Goal: Task Accomplishment & Management: Complete application form

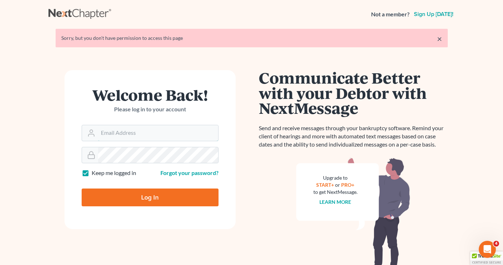
type input "[EMAIL_ADDRESS][DOMAIN_NAME]"
click at [170, 199] on input "Log In" at bounding box center [150, 198] width 137 height 18
type input "Thinking..."
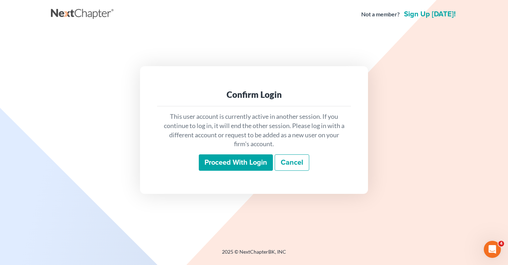
click at [207, 165] on input "Proceed with login" at bounding box center [236, 163] width 74 height 16
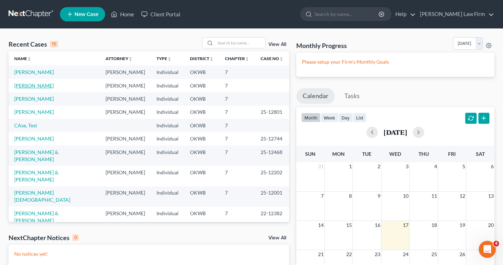
click at [34, 87] on link "[PERSON_NAME]" at bounding box center [34, 86] width 40 height 6
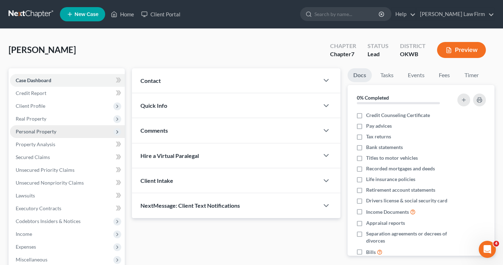
click at [29, 133] on span "Personal Property" at bounding box center [36, 132] width 41 height 6
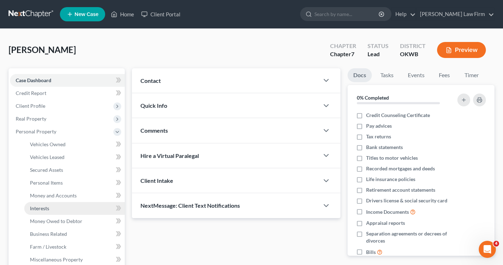
click at [33, 207] on span "Interests" at bounding box center [39, 209] width 19 height 6
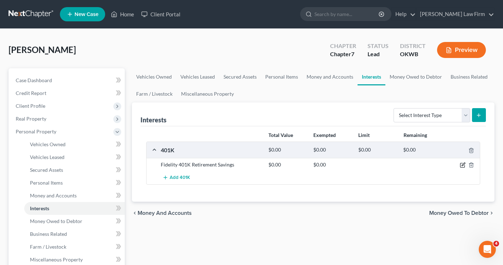
click at [464, 165] on icon "button" at bounding box center [462, 165] width 6 height 6
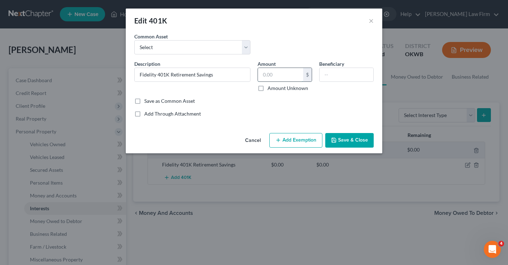
click at [280, 74] on input "text" at bounding box center [280, 75] width 45 height 14
type input "605.12"
click at [278, 141] on line "button" at bounding box center [278, 140] width 0 height 3
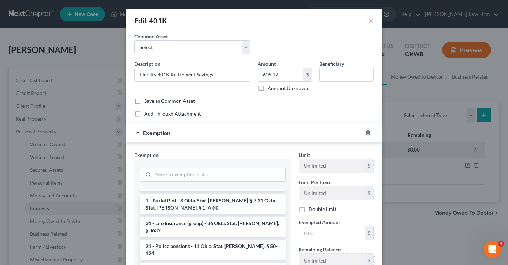
scroll to position [249, 0]
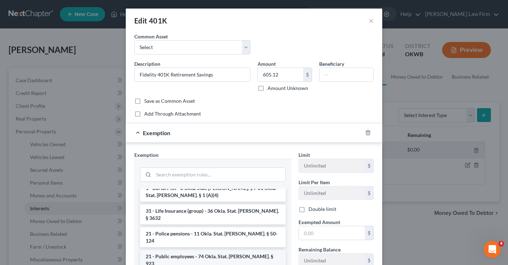
click at [192, 250] on li "21 - Public employees - 74 Okla. Stat. Ann. § 923" at bounding box center [213, 260] width 146 height 20
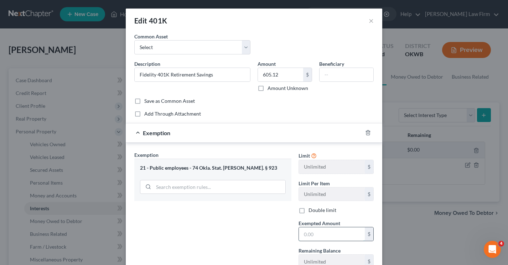
click at [324, 233] on input "text" at bounding box center [332, 235] width 66 height 14
type input "605.12"
click at [271, 234] on div "Exemption Set must be selected for CA. Exemption * 21 - Public employees - 74 O…" at bounding box center [213, 212] width 164 height 123
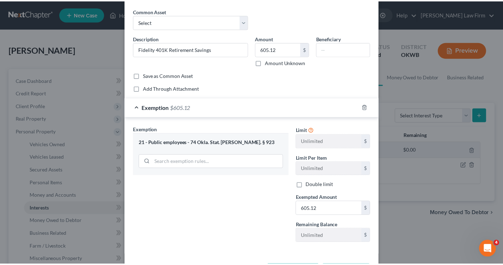
scroll to position [54, 0]
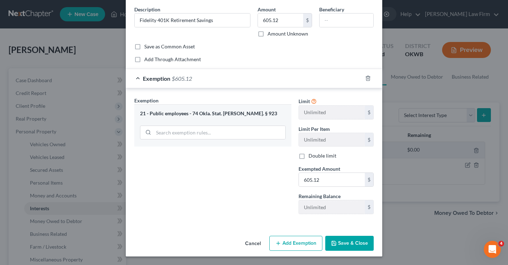
click at [342, 242] on button "Save & Close" at bounding box center [349, 243] width 48 height 15
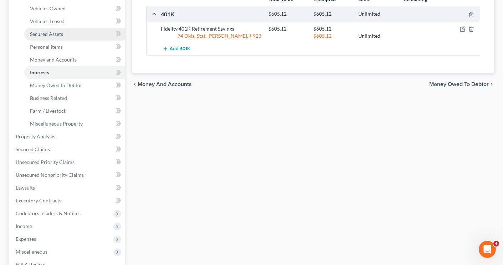
scroll to position [142, 0]
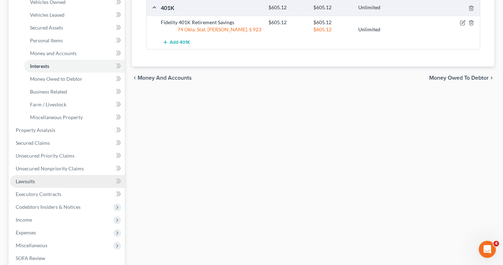
click at [22, 180] on span "Lawsuits" at bounding box center [25, 181] width 19 height 6
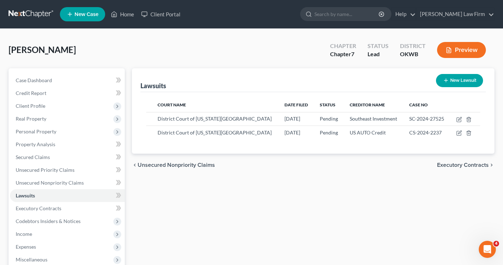
click at [454, 165] on span "Executory Contracts" at bounding box center [463, 165] width 52 height 6
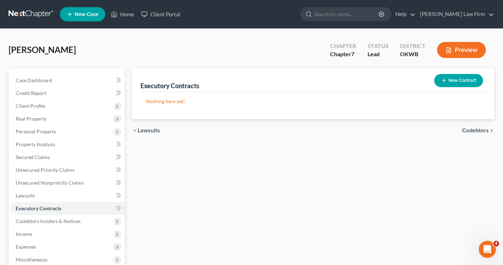
click at [472, 132] on span "Codebtors" at bounding box center [475, 131] width 27 height 6
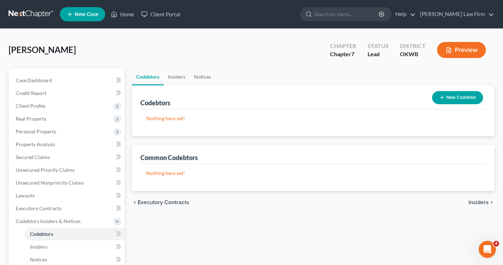
click at [474, 203] on span "Insiders" at bounding box center [478, 203] width 20 height 6
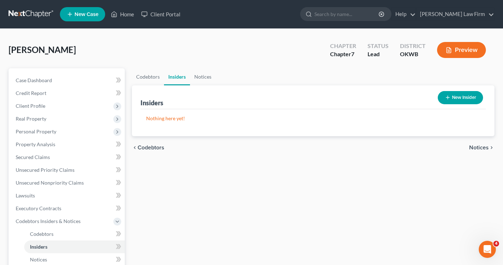
click at [475, 148] on span "Notices" at bounding box center [479, 148] width 20 height 6
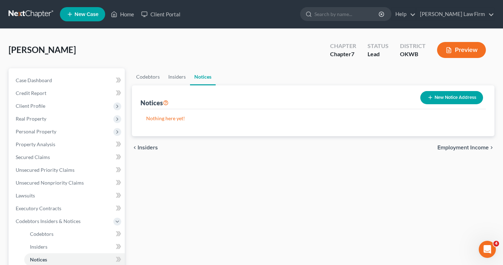
click at [475, 148] on span "Employment Income" at bounding box center [462, 148] width 51 height 6
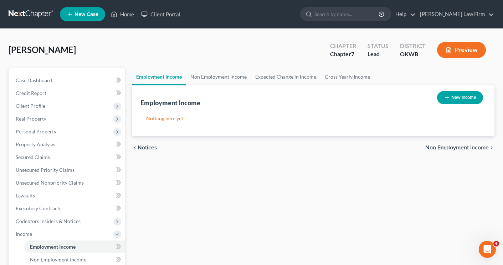
click at [463, 97] on button "New Income" at bounding box center [460, 97] width 46 height 13
select select "0"
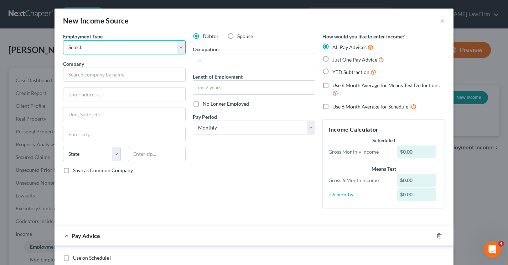
click at [80, 47] on select "Select Full or Part Time Employment Self Employment" at bounding box center [124, 47] width 123 height 14
select select "0"
click at [63, 40] on select "Select Full or Part Time Employment Self Employment" at bounding box center [124, 47] width 123 height 14
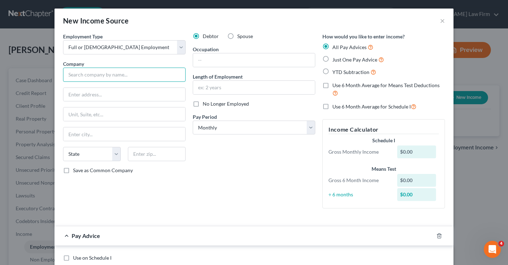
click at [73, 74] on input "text" at bounding box center [124, 75] width 123 height 14
type input "Amazon"
type input "6101 SW 44th St"
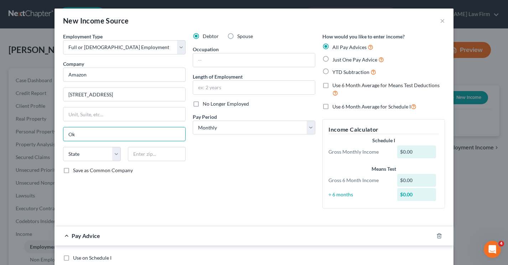
type input "Oklahoma City"
click at [91, 156] on select "State AL AK AR AZ CA CO CT DE DC FL GA GU HI ID IL IN IA KS KY LA ME MD MA MI M…" at bounding box center [92, 154] width 58 height 14
select select "37"
click at [63, 147] on select "State AL AK AR AZ CA CO CT DE DC FL GA GU HI ID IL IN IA KS KY LA ME MD MA MI M…" at bounding box center [92, 154] width 58 height 14
click at [111, 137] on input "Oklahoma City" at bounding box center [124, 135] width 122 height 14
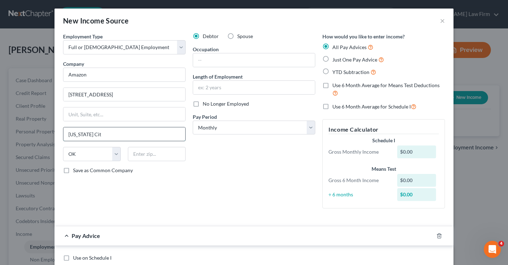
type input "Oklahoma City"
click at [170, 157] on input "text" at bounding box center [157, 154] width 58 height 14
type input "73179"
click at [73, 171] on label "Save as Common Company" at bounding box center [103, 170] width 60 height 7
click at [76, 171] on input "Save as Common Company" at bounding box center [78, 169] width 5 height 5
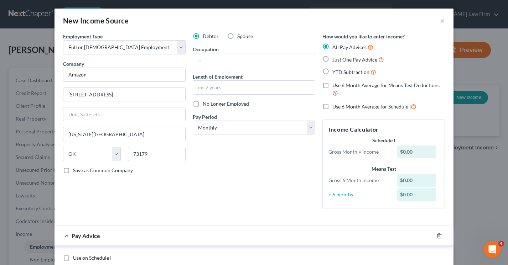
checkbox input "true"
click at [205, 61] on input "text" at bounding box center [254, 60] width 122 height 14
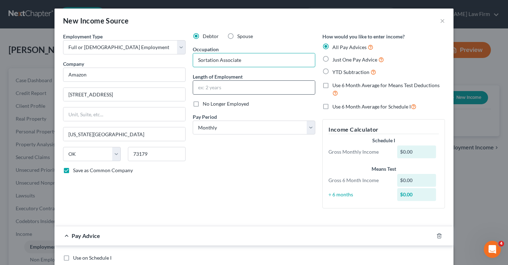
type input "Sortation Associate"
click at [200, 91] on input "text" at bounding box center [254, 88] width 122 height 14
type input "14 Months"
click at [332, 59] on label "Just One Pay Advice" at bounding box center [358, 60] width 52 height 8
click at [335, 59] on input "Just One Pay Advice" at bounding box center [337, 58] width 5 height 5
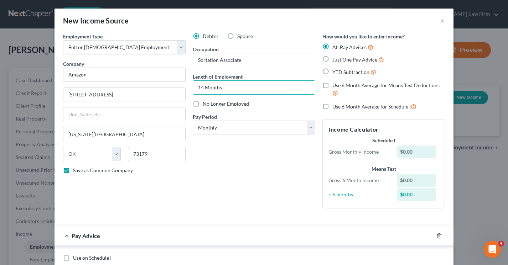
radio input "true"
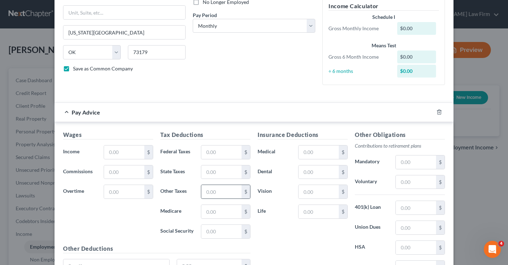
scroll to position [107, 0]
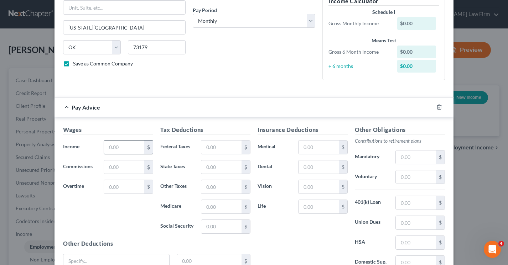
click at [125, 151] on input "text" at bounding box center [124, 148] width 40 height 14
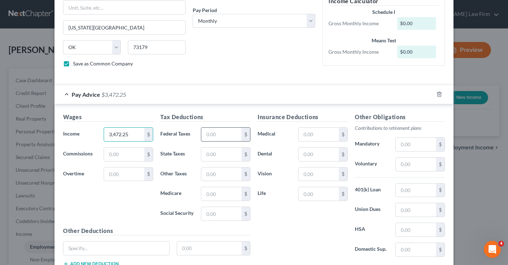
type input "3,472.25"
click at [213, 138] on input "text" at bounding box center [221, 135] width 40 height 14
type input "225.85"
click at [217, 154] on input "text" at bounding box center [221, 155] width 40 height 14
type input "115.33"
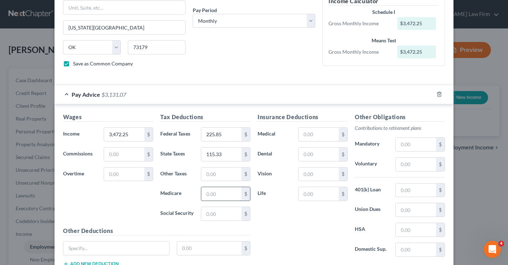
click at [214, 192] on input "text" at bounding box center [221, 194] width 40 height 14
type input "48.53"
click at [209, 218] on input "text" at bounding box center [221, 214] width 40 height 14
type input "207.52"
click at [299, 136] on input "text" at bounding box center [318, 135] width 40 height 14
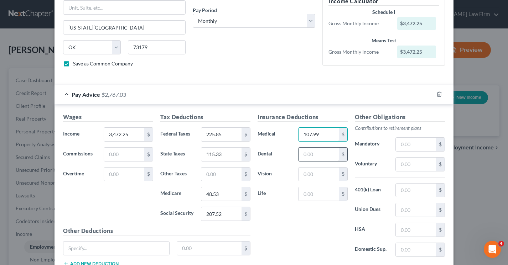
type input "107.99"
click at [312, 156] on input "text" at bounding box center [318, 155] width 40 height 14
type input "14.99"
click at [310, 180] on input "text" at bounding box center [318, 175] width 40 height 14
type input "3.99"
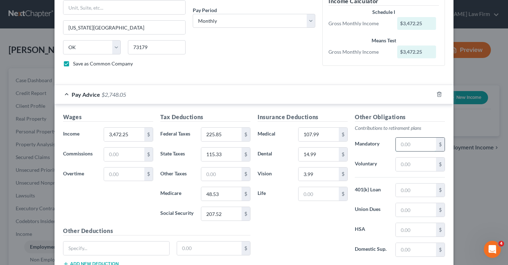
click at [406, 146] on input "text" at bounding box center [416, 145] width 40 height 14
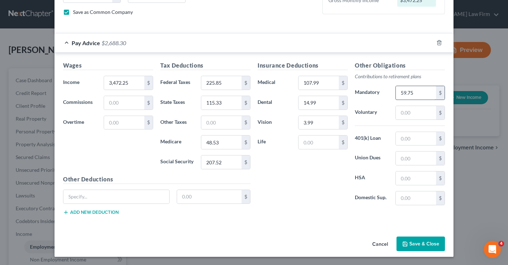
scroll to position [159, 0]
type input "59.75"
click at [113, 193] on input "text" at bounding box center [116, 197] width 106 height 14
type input "Accident, Critical Ill, Sup Hosp"
type input "17.16"
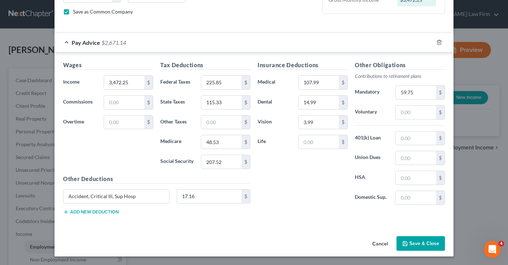
click at [85, 210] on button "Add new deduction" at bounding box center [91, 212] width 56 height 6
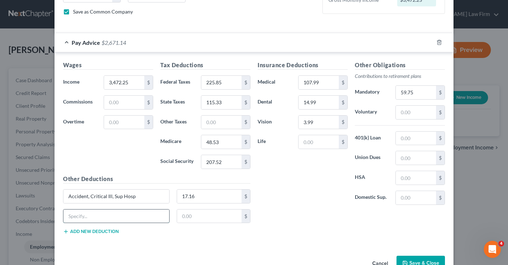
click at [81, 220] on input "text" at bounding box center [116, 217] width 106 height 14
type input "Legal Ins"
type input "15.08"
click at [78, 231] on button "Add new deduction" at bounding box center [91, 232] width 56 height 6
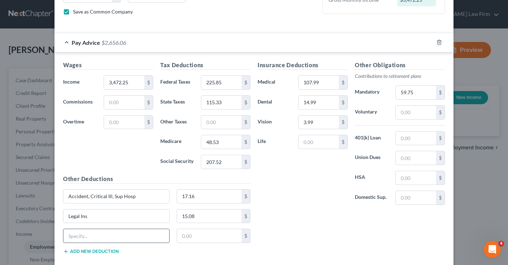
click at [76, 238] on input "text" at bounding box center [116, 236] width 106 height 14
type input "Garnishment"
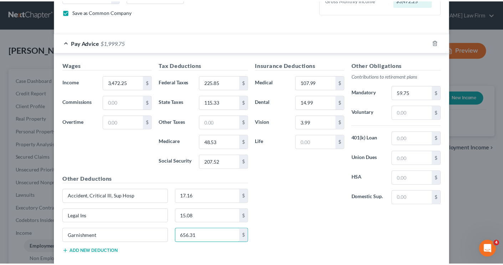
scroll to position [199, 0]
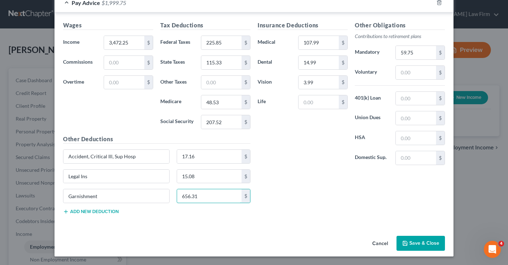
type input "656.31"
click at [414, 243] on button "Save & Close" at bounding box center [420, 243] width 48 height 15
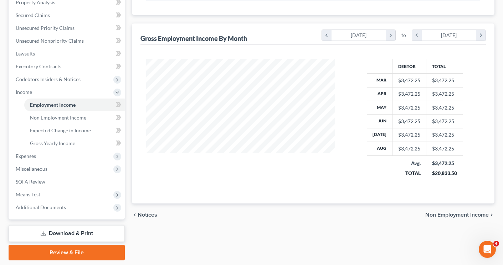
scroll to position [142, 0]
click at [437, 215] on span "Non Employment Income" at bounding box center [456, 215] width 63 height 6
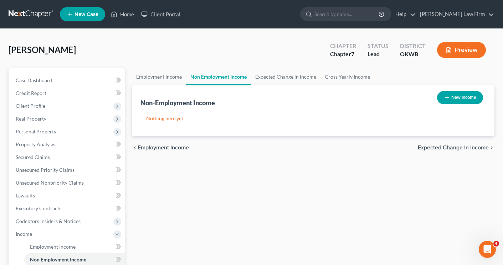
click at [431, 147] on span "Expected Change in Income" at bounding box center [452, 148] width 71 height 6
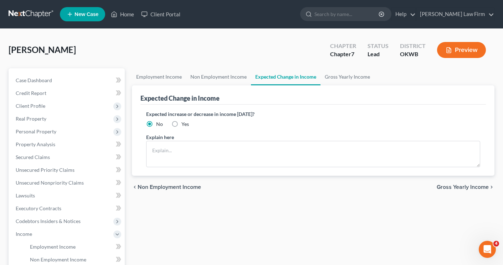
click at [451, 190] on span "Gross Yearly Income" at bounding box center [462, 187] width 52 height 6
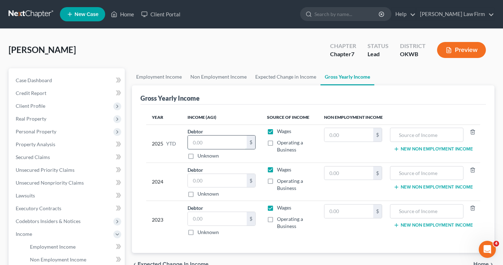
click at [204, 144] on input "text" at bounding box center [217, 143] width 59 height 14
type input "28,775.99"
click at [203, 181] on input "text" at bounding box center [217, 181] width 59 height 14
type input "36,534.00"
click at [201, 222] on input "text" at bounding box center [217, 219] width 59 height 14
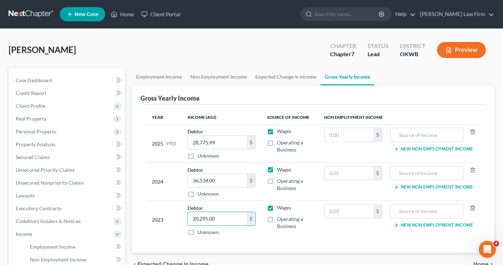
type input "20,295.00"
click at [288, 243] on div "Year Income (AGI) Source of Income Non Employment Income 2025 YTD Debtor 28,775…" at bounding box center [312, 179] width 345 height 149
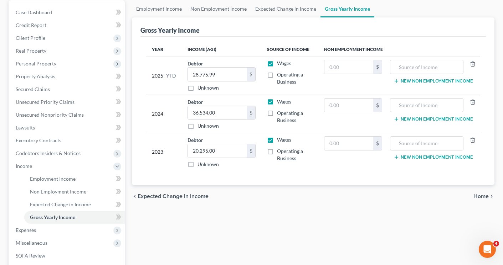
scroll to position [71, 0]
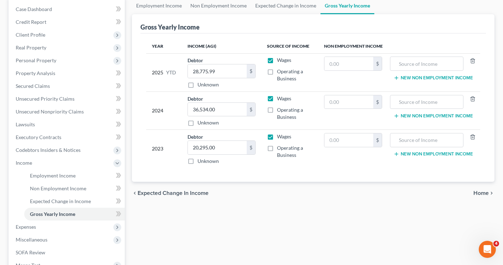
click at [478, 195] on span "Home" at bounding box center [480, 194] width 15 height 6
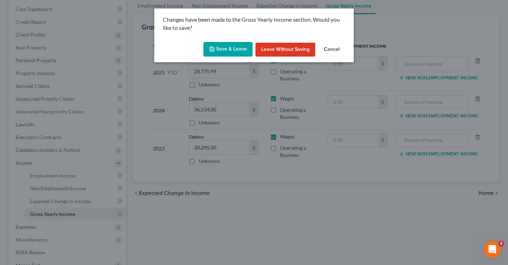
click at [229, 47] on button "Save & Leave" at bounding box center [227, 49] width 49 height 15
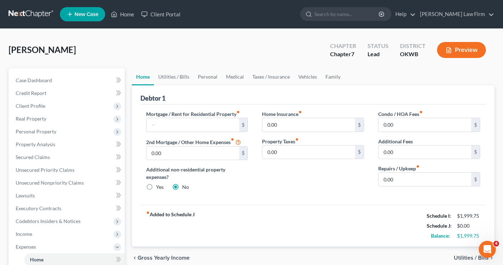
scroll to position [36, 0]
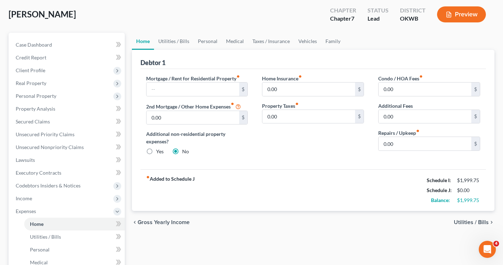
click at [462, 223] on span "Utilities / Bills" at bounding box center [470, 223] width 35 height 6
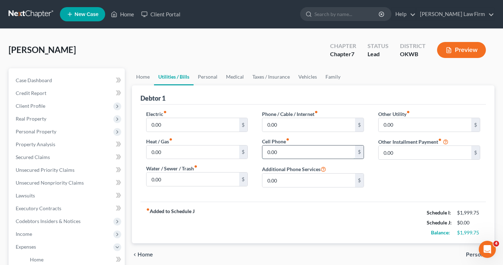
click at [292, 154] on input "0.00" at bounding box center [308, 153] width 93 height 14
type input "220.00"
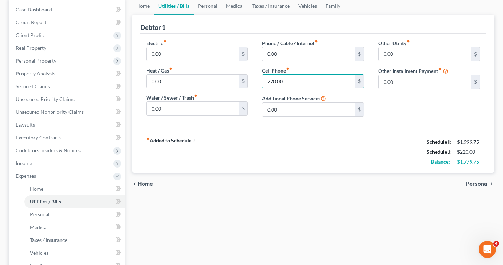
scroll to position [71, 0]
click at [479, 185] on span "Personal" at bounding box center [476, 184] width 23 height 6
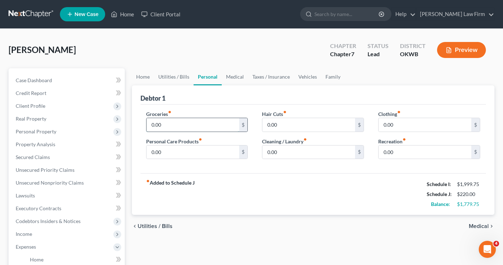
click at [202, 120] on input "0.00" at bounding box center [192, 125] width 93 height 14
type input "500.00"
click at [195, 154] on input "0.00" at bounding box center [192, 153] width 93 height 14
type input "100.00"
click at [288, 126] on input "0.00" at bounding box center [308, 125] width 93 height 14
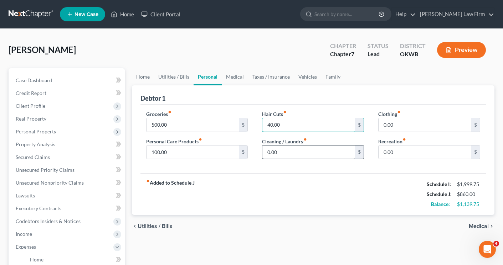
type input "40.00"
click at [302, 153] on input "0.00" at bounding box center [308, 153] width 93 height 14
type input "6"
type input "80.00"
click at [403, 128] on input "0.00" at bounding box center [424, 125] width 93 height 14
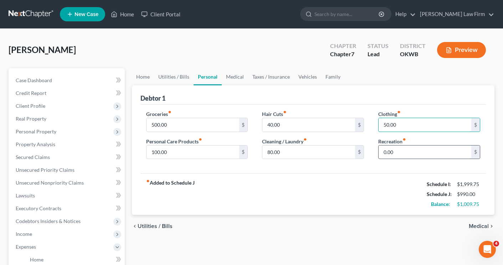
type input "50.00"
click at [405, 152] on input "0.00" at bounding box center [424, 153] width 93 height 14
type input "100.00"
click at [475, 226] on span "Medical" at bounding box center [478, 227] width 20 height 6
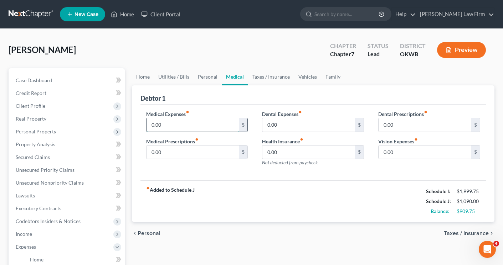
click at [200, 128] on input "0.00" at bounding box center [192, 125] width 93 height 14
type input "30.00"
click at [452, 234] on span "Taxes / Insurance" at bounding box center [465, 234] width 45 height 6
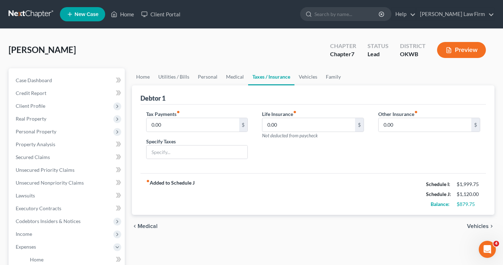
click at [475, 228] on span "Vehicles" at bounding box center [478, 227] width 22 height 6
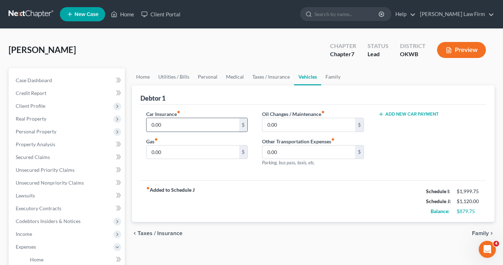
click at [189, 127] on input "0.00" at bounding box center [192, 125] width 93 height 14
type input "80.00"
click at [186, 152] on input "0.00" at bounding box center [192, 153] width 93 height 14
type input "160.00"
click at [288, 124] on input "0.00" at bounding box center [308, 125] width 93 height 14
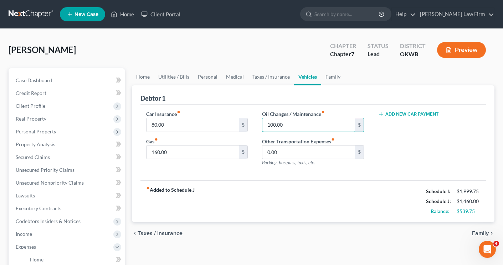
type input "100.00"
click at [329, 202] on div "fiber_manual_record Added to Schedule J Schedule I: $1,999.75 Schedule J: $1,46…" at bounding box center [312, 202] width 345 height 42
click at [410, 243] on div "chevron_left Taxes / Insurance Family chevron_right" at bounding box center [313, 233] width 362 height 23
click at [474, 231] on span "Family" at bounding box center [480, 234] width 17 height 6
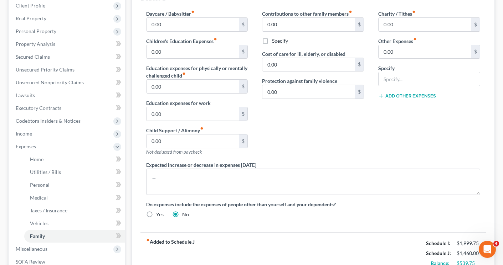
scroll to position [142, 0]
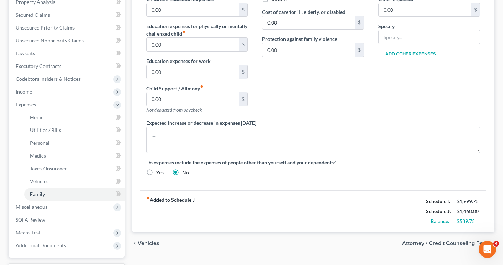
click at [440, 244] on span "Attorney / Credit Counseling Fees" at bounding box center [445, 244] width 87 height 6
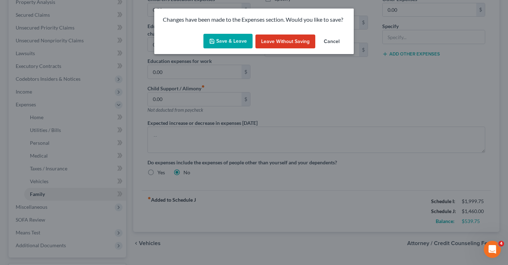
click at [221, 42] on button "Save & Leave" at bounding box center [227, 41] width 49 height 15
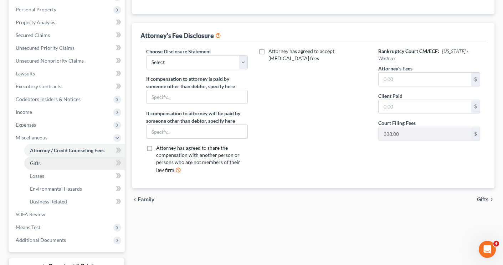
scroll to position [177, 0]
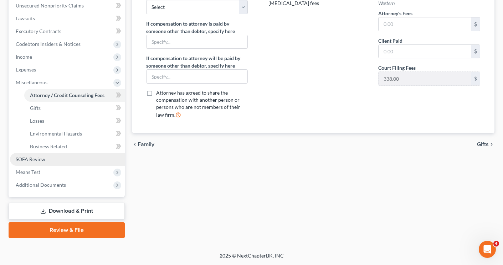
click at [28, 160] on span "SOFA Review" at bounding box center [31, 159] width 30 height 6
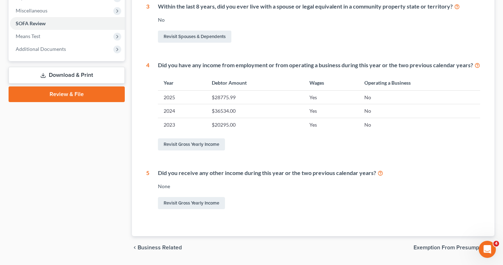
scroll to position [270, 0]
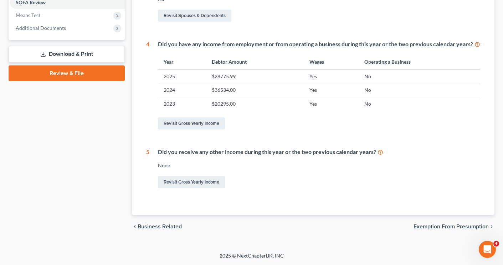
click at [421, 225] on span "Exemption from Presumption" at bounding box center [450, 227] width 75 height 6
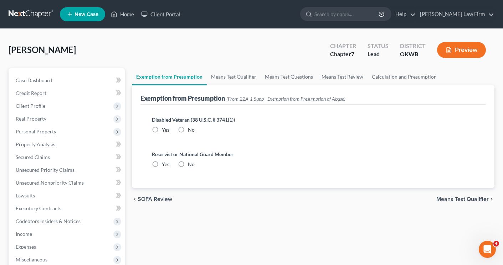
click at [188, 130] on label "No" at bounding box center [191, 129] width 7 height 7
click at [191, 130] on input "No" at bounding box center [193, 128] width 5 height 5
radio input "true"
click at [188, 166] on label "No" at bounding box center [191, 164] width 7 height 7
click at [191, 166] on input "No" at bounding box center [193, 163] width 5 height 5
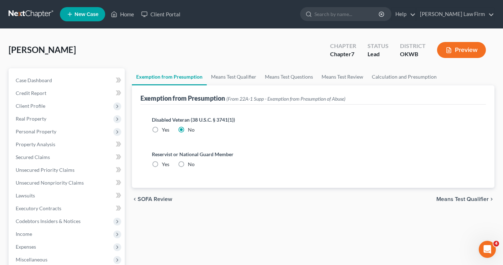
radio input "true"
click at [440, 201] on span "Means Test Qualifier" at bounding box center [462, 200] width 52 height 6
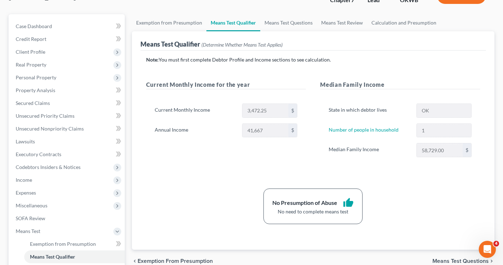
scroll to position [71, 0]
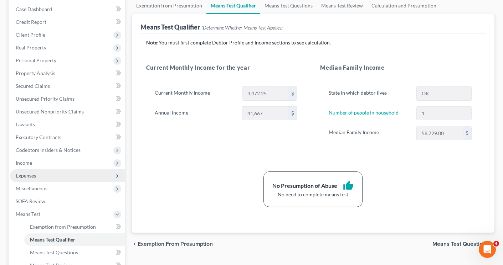
click at [26, 176] on span "Expenses" at bounding box center [26, 176] width 20 height 6
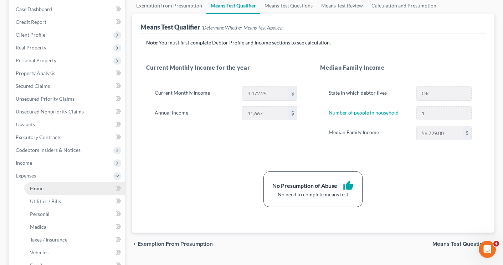
click at [37, 189] on span "Home" at bounding box center [37, 189] width 14 height 6
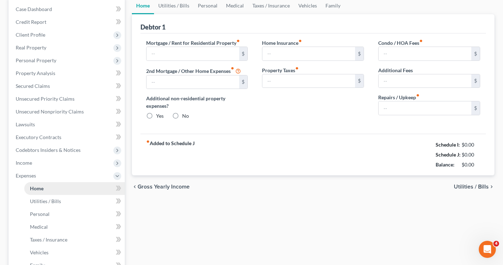
type input "0.00"
radio input "true"
type input "0.00"
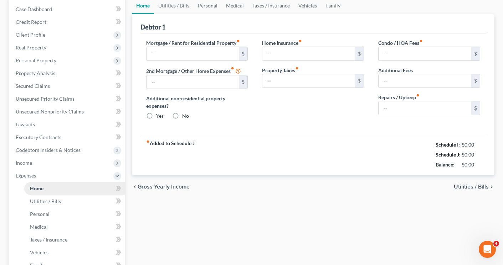
type input "0.00"
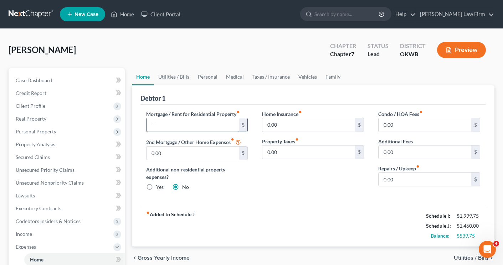
click at [163, 127] on input "text" at bounding box center [192, 125] width 93 height 14
type input "100.00"
click at [260, 197] on div "Home Insurance fiber_manual_record 0.00 $ Property Taxes fiber_manual_record 0.…" at bounding box center [313, 153] width 116 height 87
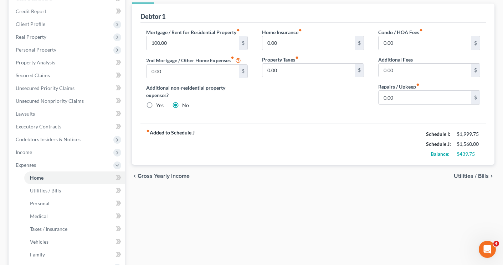
scroll to position [107, 0]
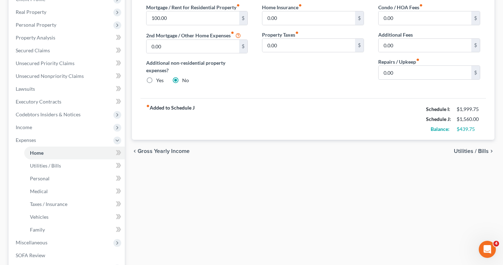
click at [474, 149] on span "Utilities / Bills" at bounding box center [470, 152] width 35 height 6
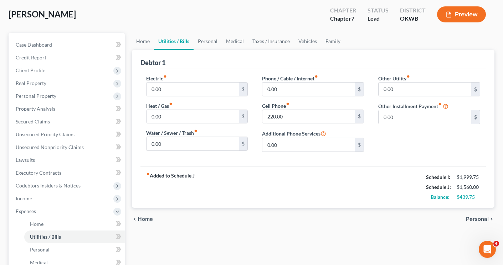
scroll to position [71, 0]
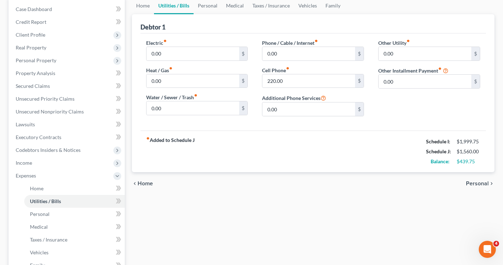
click at [472, 184] on span "Personal" at bounding box center [476, 184] width 23 height 6
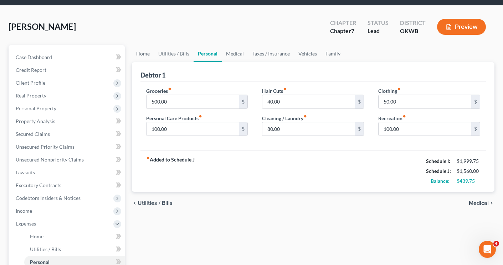
scroll to position [36, 0]
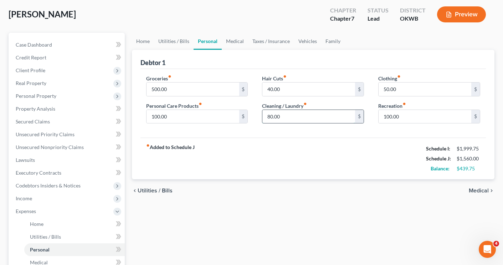
click at [287, 117] on input "80.00" at bounding box center [308, 117] width 93 height 14
type input "100.00"
click at [300, 206] on div "Home Utilities / Bills Personal Medical Taxes / Insurance Vehicles Family Debto…" at bounding box center [312, 219] width 369 height 373
click at [406, 92] on input "50.00" at bounding box center [424, 90] width 93 height 14
type input "60.00"
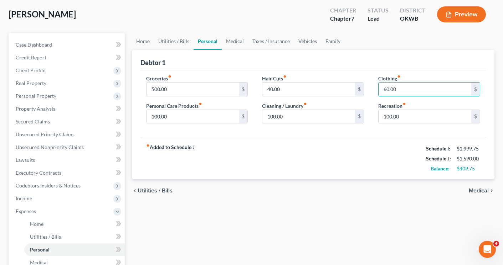
click at [390, 217] on div "Home Utilities / Bills Personal Medical Taxes / Insurance Vehicles Family Debto…" at bounding box center [312, 219] width 369 height 373
click at [471, 193] on span "Medical" at bounding box center [478, 191] width 20 height 6
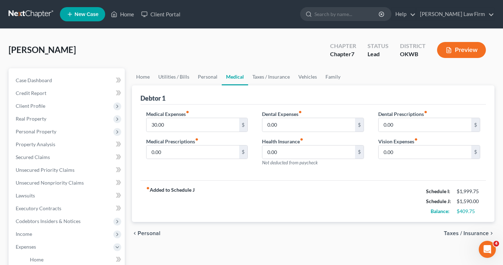
scroll to position [36, 0]
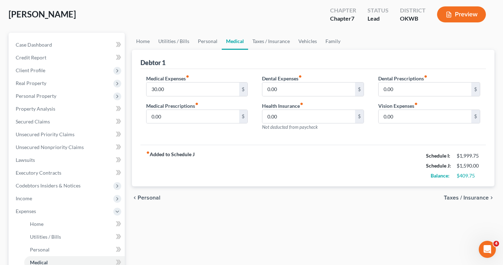
click at [450, 198] on span "Taxes / Insurance" at bounding box center [465, 198] width 45 height 6
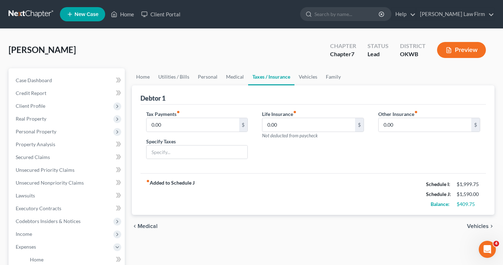
scroll to position [71, 0]
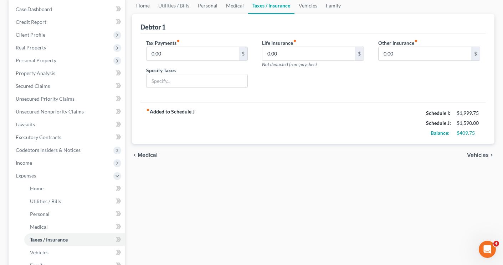
click at [470, 155] on span "Vehicles" at bounding box center [478, 155] width 22 height 6
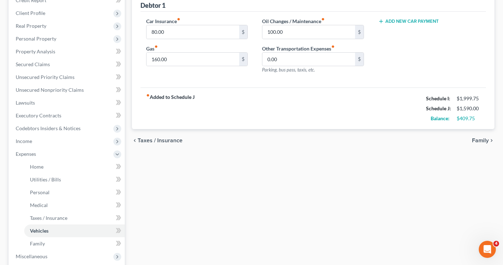
scroll to position [107, 0]
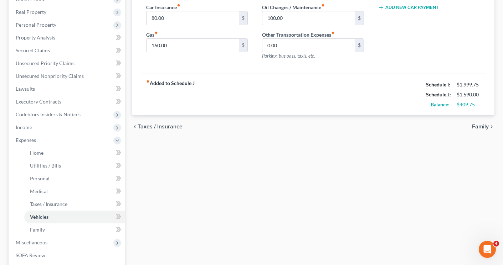
click at [480, 126] on span "Family" at bounding box center [480, 127] width 17 height 6
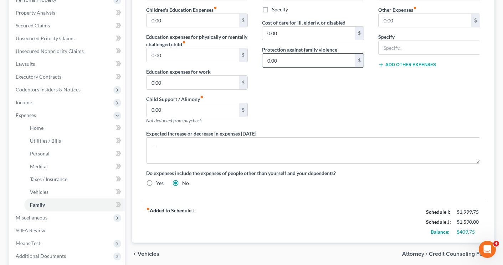
scroll to position [142, 0]
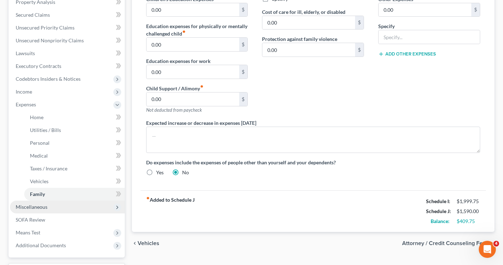
click at [20, 206] on span "Miscellaneous" at bounding box center [32, 207] width 32 height 6
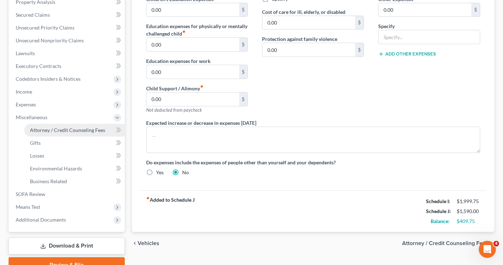
click at [50, 127] on span "Attorney / Credit Counseling Fees" at bounding box center [67, 130] width 75 height 6
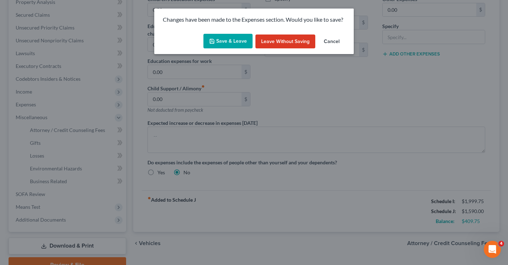
click at [238, 40] on button "Save & Leave" at bounding box center [227, 41] width 49 height 15
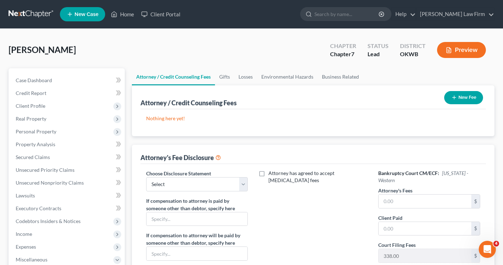
click at [451, 99] on icon "button" at bounding box center [454, 98] width 6 height 6
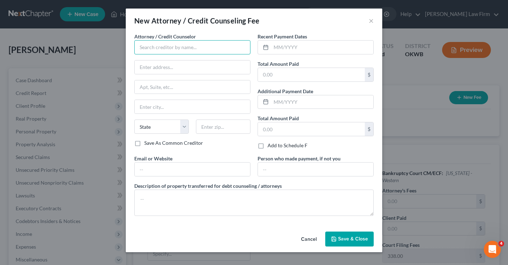
click at [157, 46] on input "text" at bounding box center [192, 47] width 116 height 14
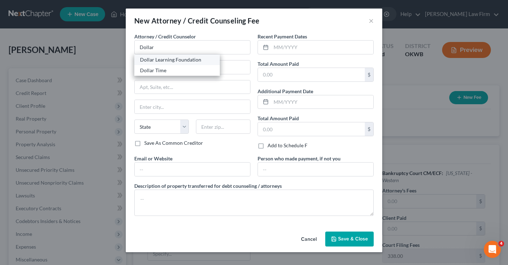
click at [158, 58] on div "Dollar Learning Foundation" at bounding box center [177, 59] width 74 height 7
type input "Dollar Learning Foundation"
type input "21550 Oxnard St, 3rd Fl, #48"
type input "Woodland Hills"
select select "4"
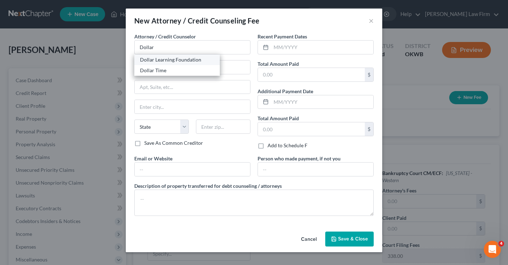
type input "91367"
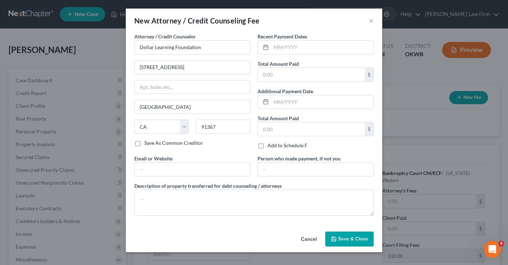
click at [144, 144] on label "Save As Common Creditor" at bounding box center [173, 143] width 59 height 7
click at [147, 144] on input "Save As Common Creditor" at bounding box center [149, 142] width 5 height 5
checkbox input "true"
click at [288, 50] on input "text" at bounding box center [322, 48] width 102 height 14
type input "09/2025"
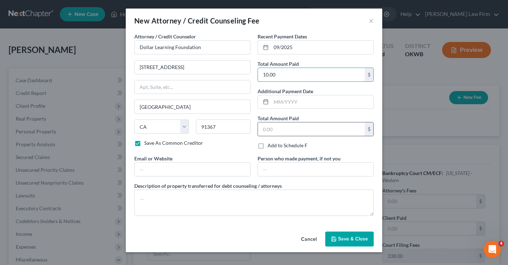
type input "10.00"
click at [272, 133] on input "text" at bounding box center [311, 130] width 107 height 14
type input "10.00"
click at [339, 237] on span "Save & Close" at bounding box center [353, 239] width 30 height 6
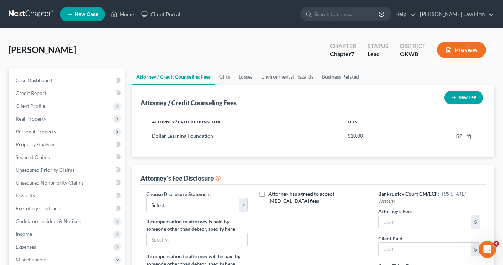
click at [453, 98] on icon "button" at bounding box center [454, 98] width 6 height 6
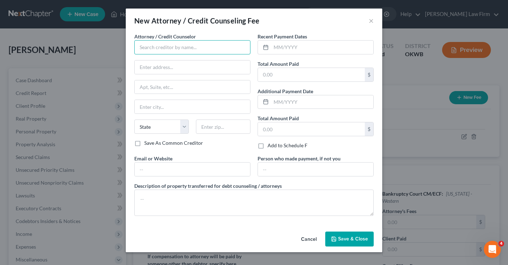
click at [181, 41] on input "text" at bounding box center [192, 47] width 116 height 14
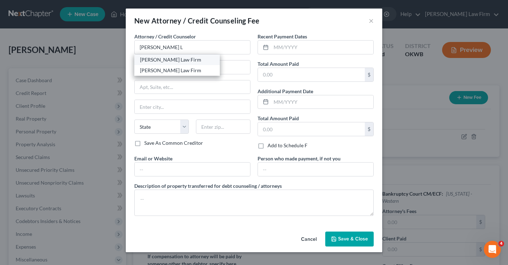
click at [175, 62] on div "[PERSON_NAME] Law Firm" at bounding box center [177, 59] width 74 height 7
type input "[PERSON_NAME] Law Firm"
type input "2 E 11th St"
type input "Edmond"
select select "37"
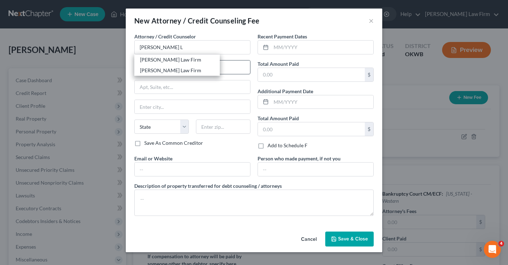
type input "73034"
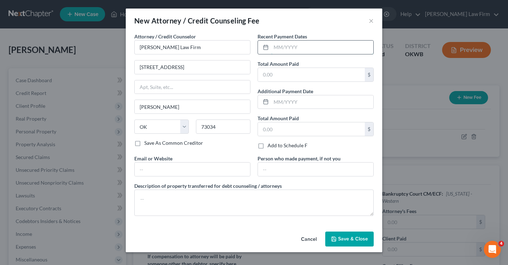
click at [297, 50] on input "text" at bounding box center [322, 48] width 102 height 14
type input "06/2025"
click at [293, 73] on input "text" at bounding box center [311, 75] width 107 height 14
type input "500.00"
click at [240, 150] on div "Attorney / Credit Counselor * Heaton Law Firm 2 E 11th St Edmond State AL AK AR…" at bounding box center [192, 94] width 123 height 122
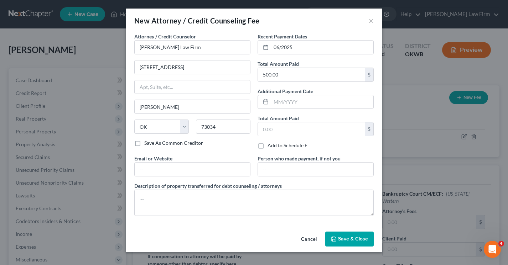
click at [348, 238] on span "Save & Close" at bounding box center [353, 239] width 30 height 6
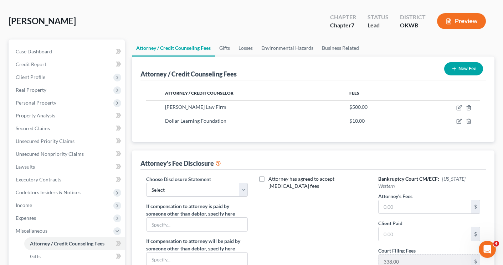
scroll to position [107, 0]
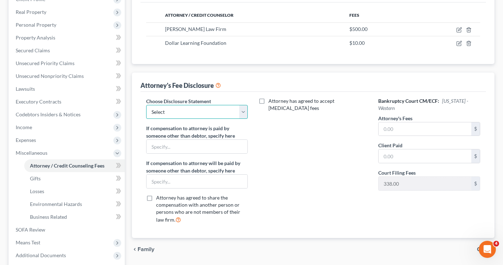
click at [244, 114] on select "Select Attorney fee disclosures" at bounding box center [197, 112] width 102 height 14
select select "0"
click at [146, 105] on select "Select Attorney fee disclosures" at bounding box center [197, 112] width 102 height 14
click at [195, 182] on input "text" at bounding box center [196, 182] width 101 height 14
type input "Metlife Legal Plans"
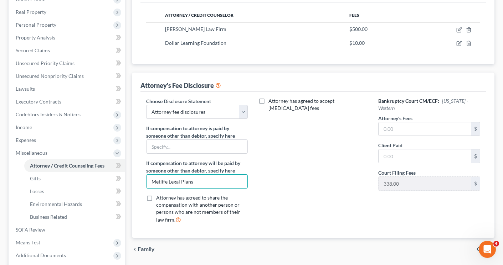
click at [156, 198] on label "Attorney has agreed to share the compensation with another person or persons wh…" at bounding box center [202, 209] width 92 height 30
click at [159, 198] on input "Attorney has agreed to share the compensation with another person or persons wh…" at bounding box center [161, 196] width 5 height 5
checkbox input "true"
click at [268, 100] on label "Attorney has agreed to accept retainer fees" at bounding box center [317, 105] width 99 height 14
click at [271, 100] on input "Attorney has agreed to accept retainer fees" at bounding box center [273, 100] width 5 height 5
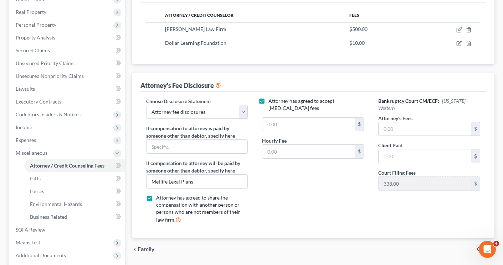
click at [268, 101] on label "Attorney has agreed to accept retainer fees" at bounding box center [317, 105] width 99 height 14
click at [271, 101] on input "Attorney has agreed to accept retainer fees" at bounding box center [273, 100] width 5 height 5
checkbox input "false"
click at [388, 131] on input "text" at bounding box center [424, 130] width 93 height 14
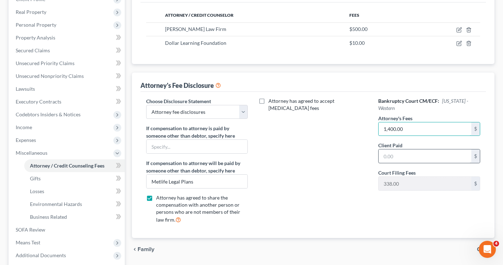
type input "1,400.00"
click at [405, 154] on input "text" at bounding box center [424, 157] width 93 height 14
type input "500.00"
click at [346, 193] on div "Attorney has agreed to accept retainer fees" at bounding box center [313, 164] width 116 height 132
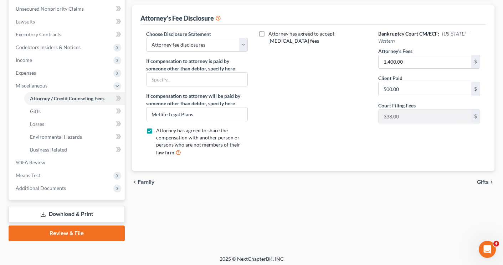
scroll to position [177, 0]
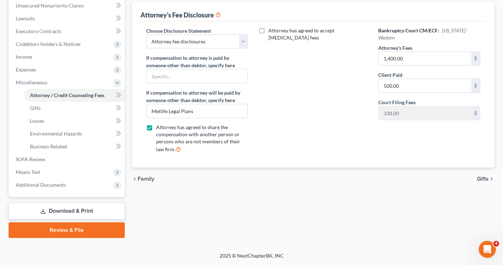
click at [482, 180] on span "Gifts" at bounding box center [483, 179] width 12 height 6
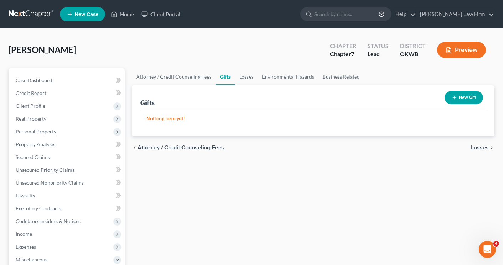
click at [480, 149] on span "Losses" at bounding box center [479, 148] width 18 height 6
click at [480, 149] on span "Environmental Hazards" at bounding box center [458, 148] width 60 height 6
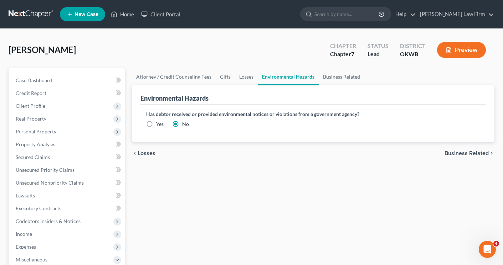
click at [478, 155] on span "Business Related" at bounding box center [466, 154] width 44 height 6
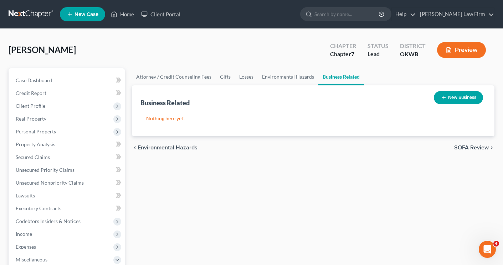
click at [475, 147] on span "SOFA Review" at bounding box center [471, 148] width 35 height 6
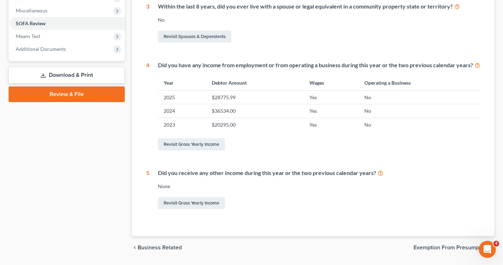
scroll to position [270, 0]
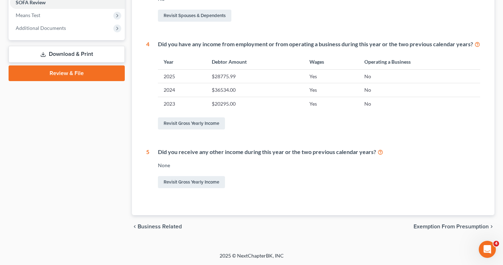
click at [429, 227] on span "Exemption from Presumption" at bounding box center [450, 227] width 75 height 6
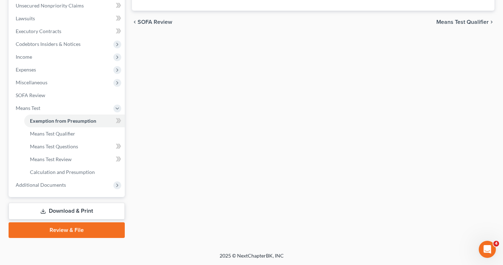
scroll to position [103, 0]
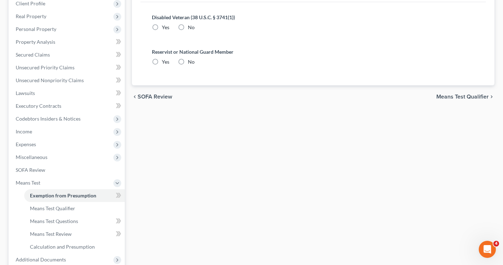
radio input "true"
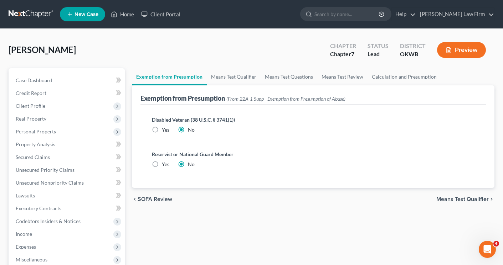
click at [446, 199] on span "Means Test Qualifier" at bounding box center [462, 200] width 52 height 6
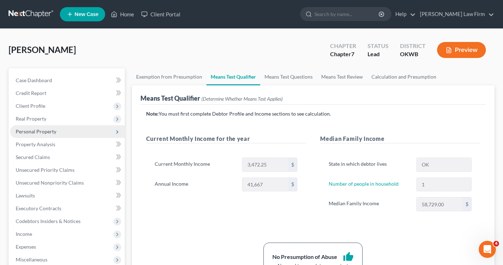
click at [27, 135] on span "Personal Property" at bounding box center [67, 131] width 115 height 13
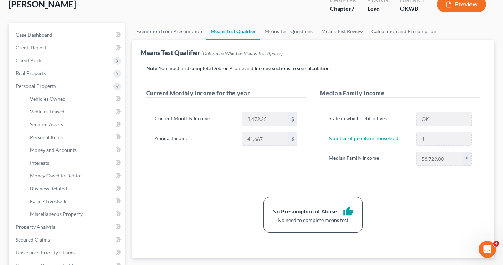
scroll to position [107, 0]
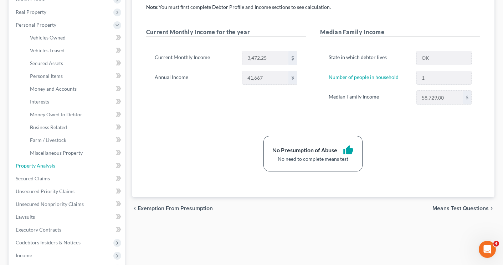
click at [20, 164] on span "Property Analysis" at bounding box center [36, 166] width 40 height 6
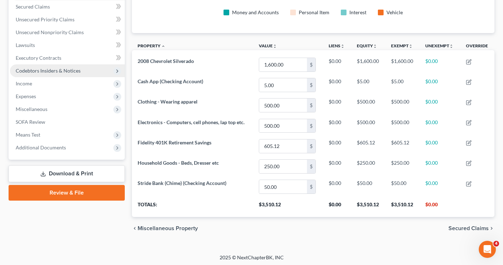
scroll to position [152, 0]
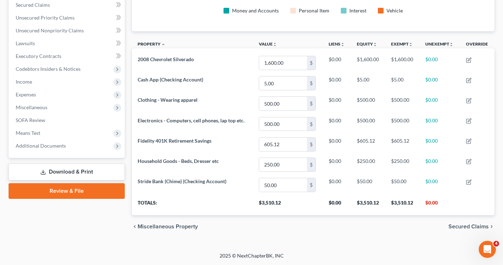
click at [465, 227] on span "Secured Claims" at bounding box center [468, 227] width 40 height 6
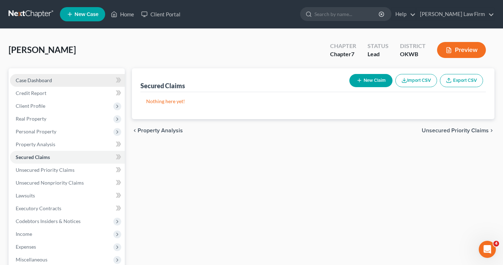
click at [28, 82] on span "Case Dashboard" at bounding box center [34, 80] width 36 height 6
